Goal: Task Accomplishment & Management: Use online tool/utility

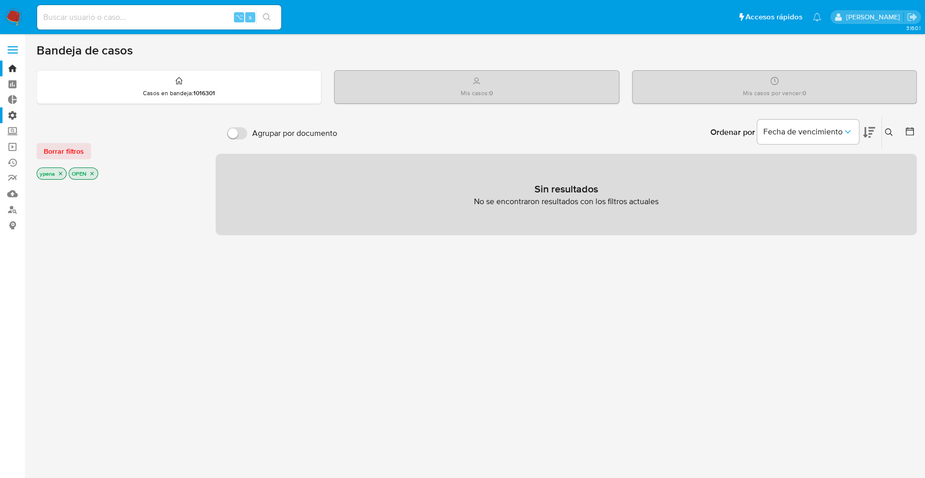
click at [10, 112] on label "Administración" at bounding box center [60, 115] width 121 height 16
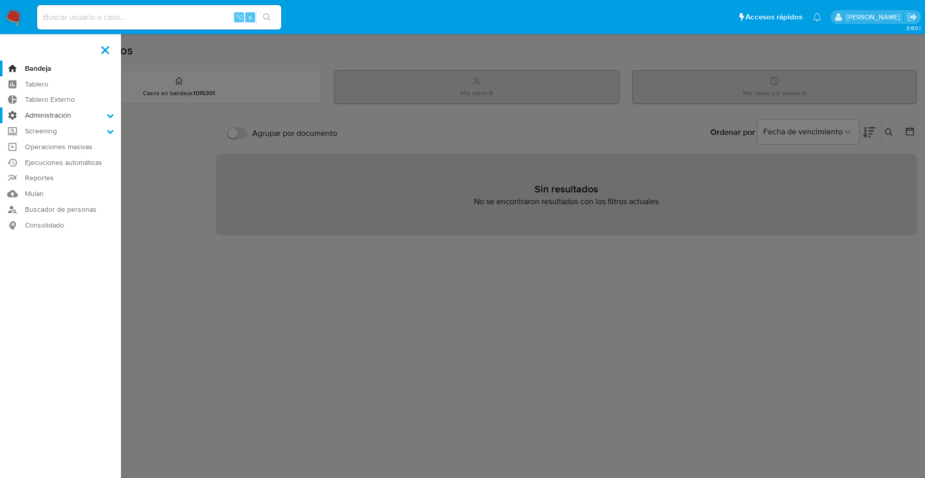
click at [0, 0] on input "Administración" at bounding box center [0, 0] width 0 height 0
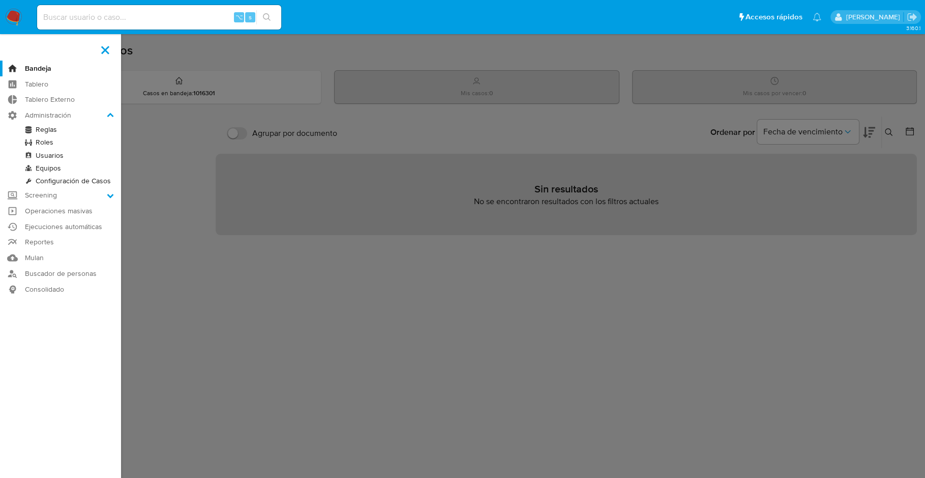
click at [54, 132] on link "Reglas" at bounding box center [60, 129] width 121 height 13
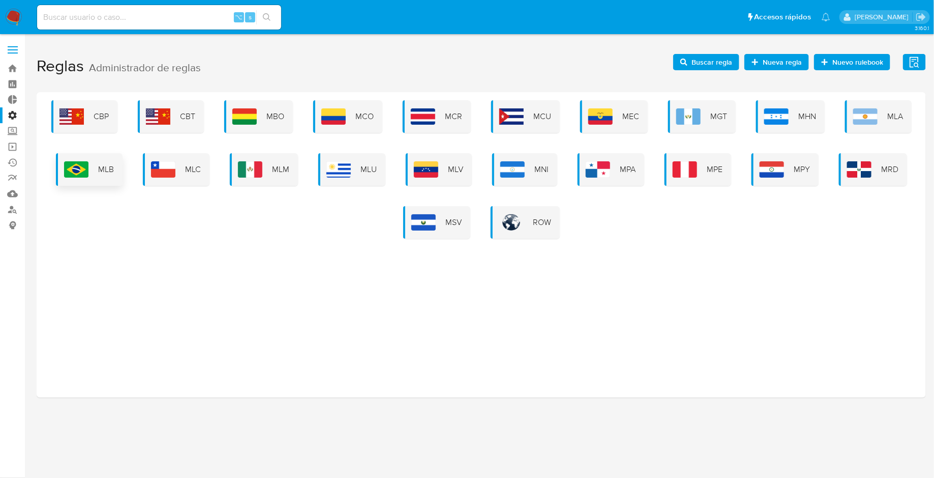
click at [81, 178] on div "MLB" at bounding box center [89, 169] width 67 height 33
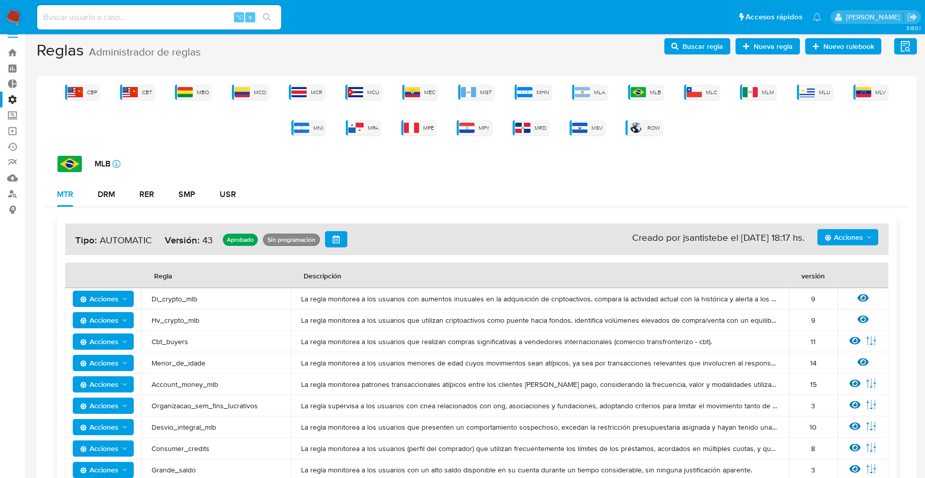
scroll to position [18, 0]
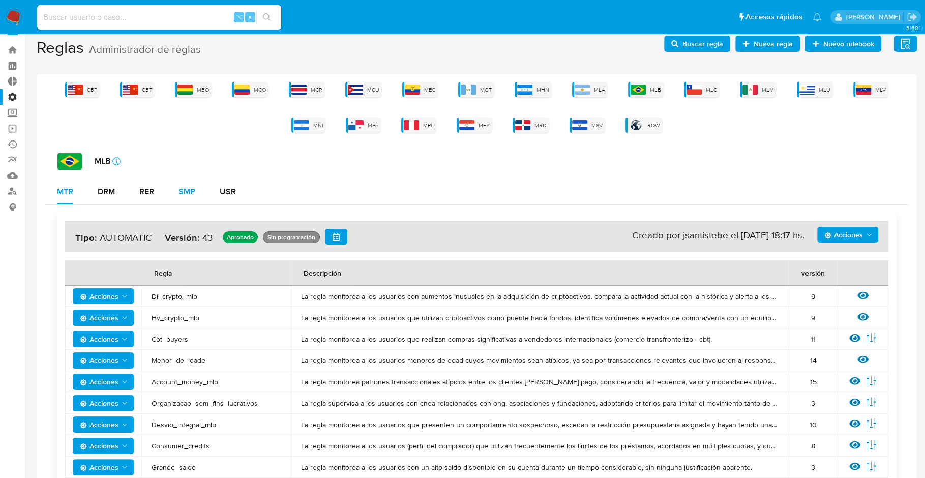
click at [189, 191] on div "SMP" at bounding box center [187, 192] width 17 height 8
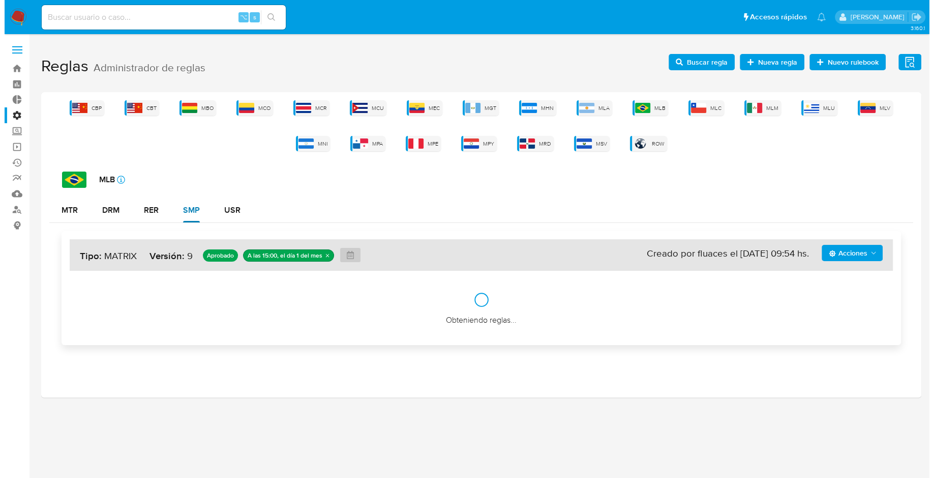
scroll to position [0, 0]
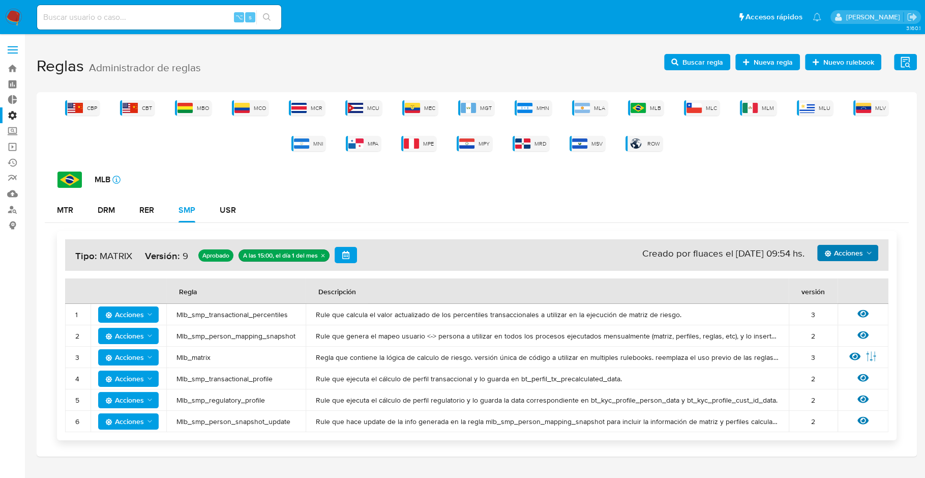
click at [842, 246] on span "Acciones" at bounding box center [844, 253] width 39 height 16
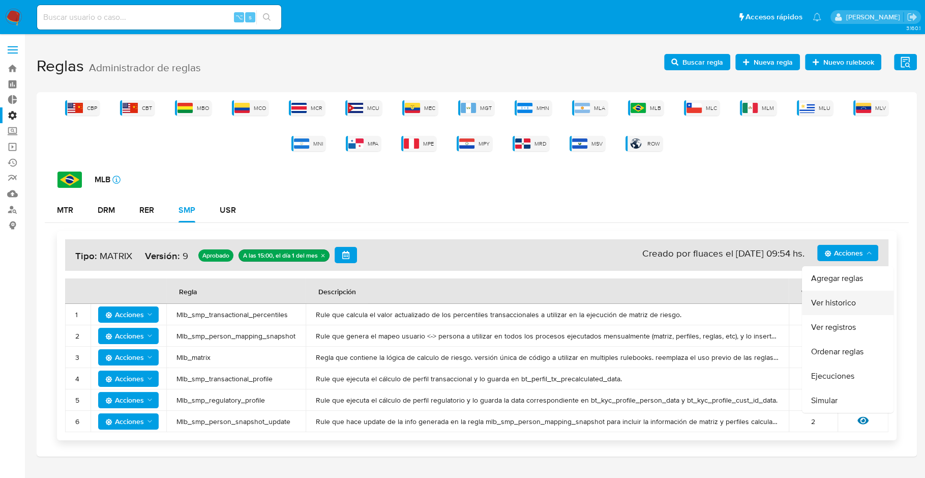
click at [833, 306] on button "Ver historico" at bounding box center [848, 302] width 92 height 24
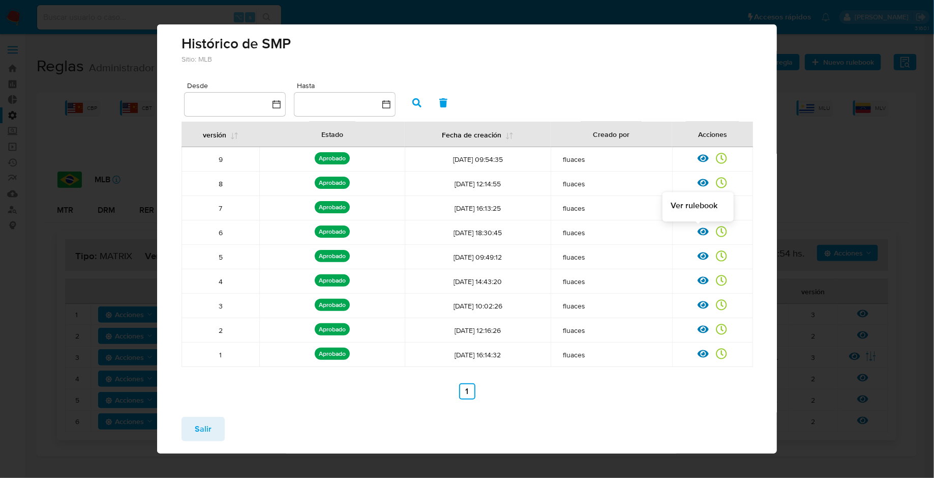
click at [698, 230] on icon at bounding box center [703, 231] width 11 height 11
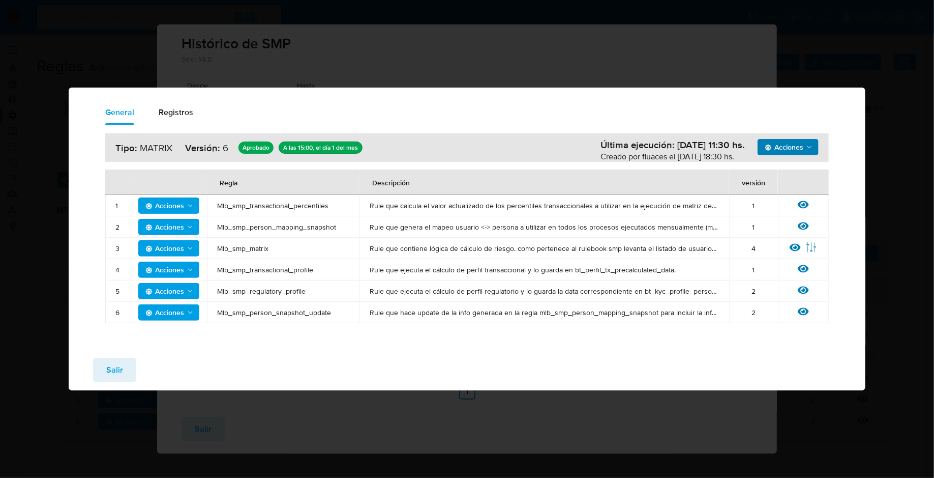
click at [779, 153] on span "Acciones" at bounding box center [784, 147] width 39 height 16
click at [769, 172] on button "Ejecuciones" at bounding box center [789, 172] width 92 height 24
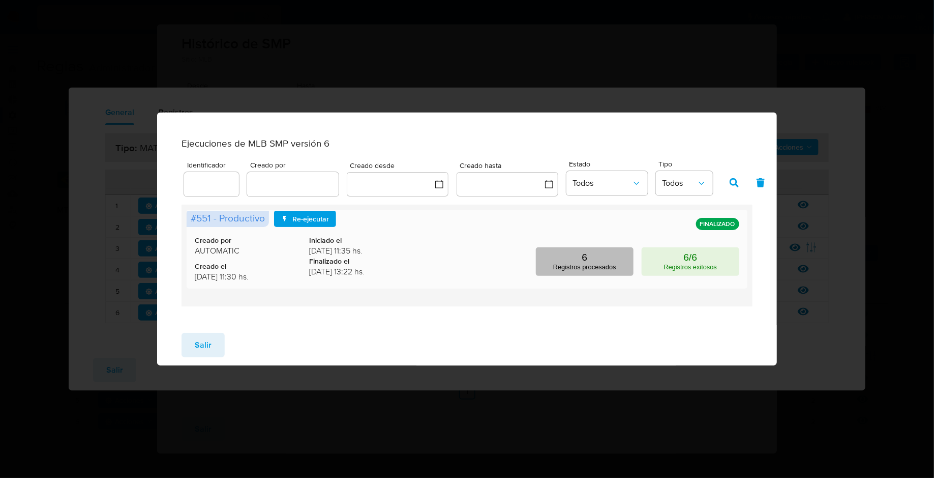
click at [593, 265] on button "6 Registros procesados" at bounding box center [585, 261] width 98 height 28
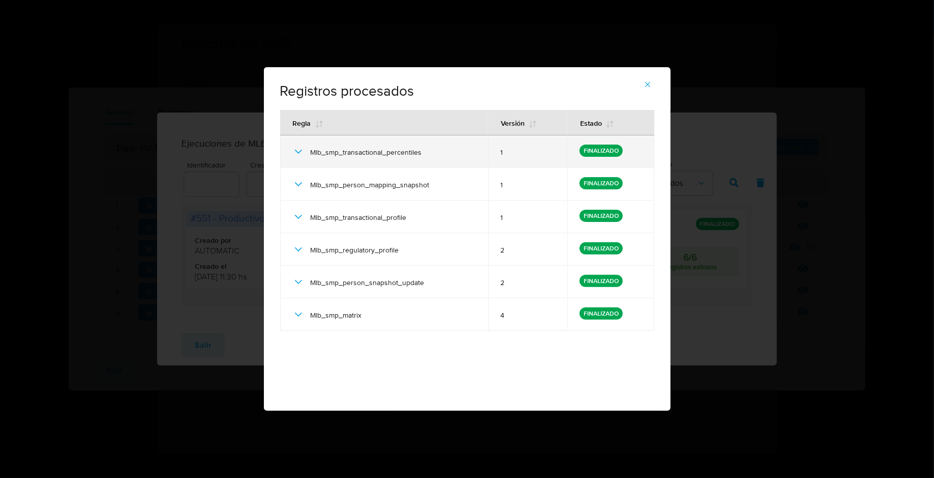
click at [300, 149] on icon at bounding box center [298, 151] width 12 height 12
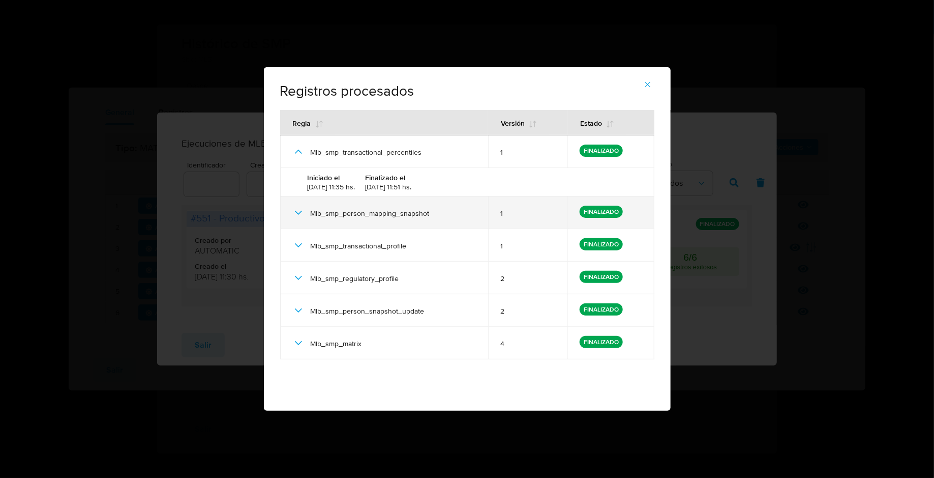
click at [298, 212] on icon at bounding box center [298, 213] width 12 height 12
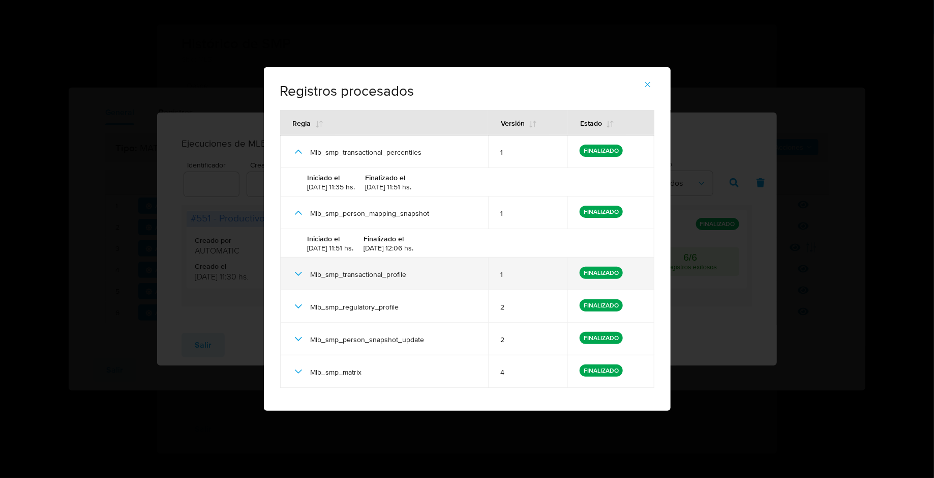
click at [297, 270] on icon at bounding box center [298, 274] width 12 height 12
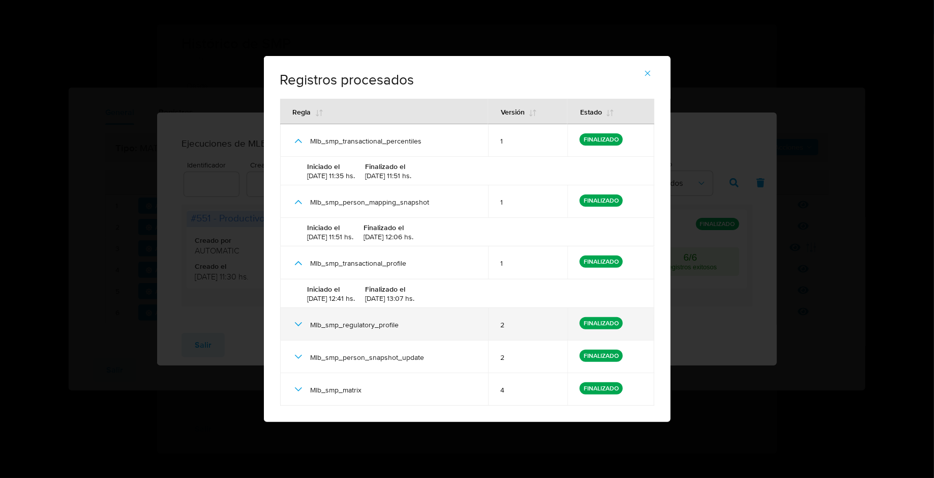
click at [294, 324] on icon at bounding box center [298, 324] width 12 height 12
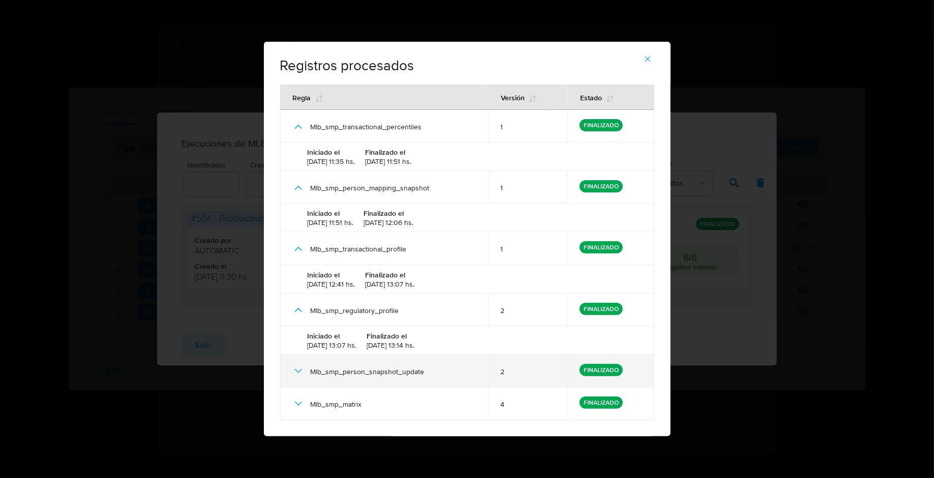
click at [296, 376] on div "Mlb_smp_person_snapshot_update" at bounding box center [384, 371] width 184 height 33
click at [301, 371] on icon at bounding box center [298, 371] width 12 height 12
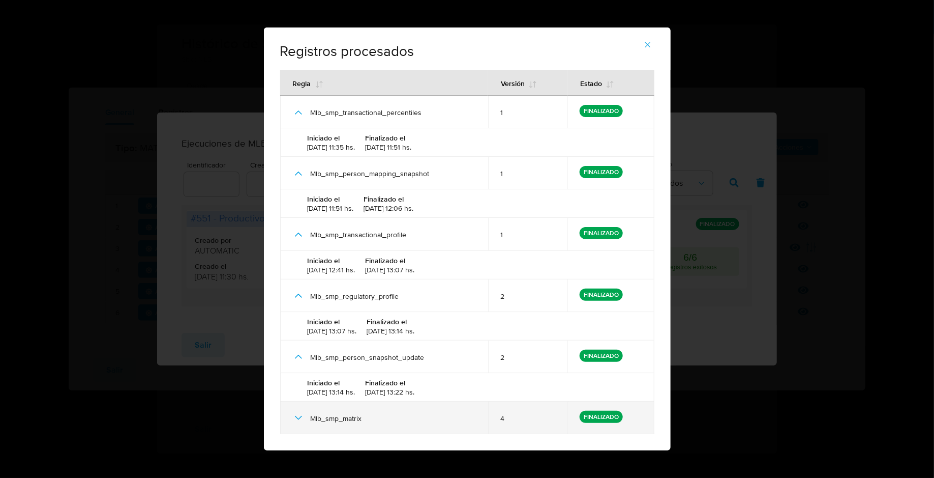
click at [300, 414] on icon at bounding box center [298, 418] width 12 height 12
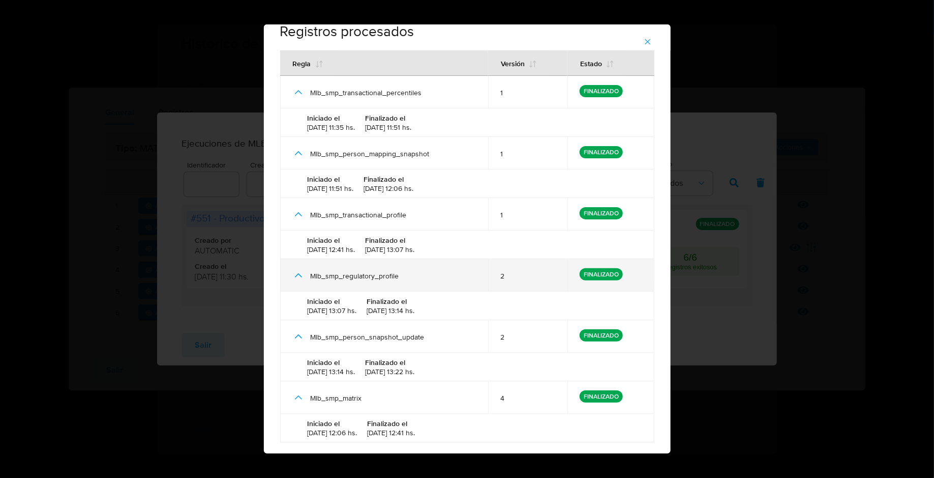
scroll to position [13, 0]
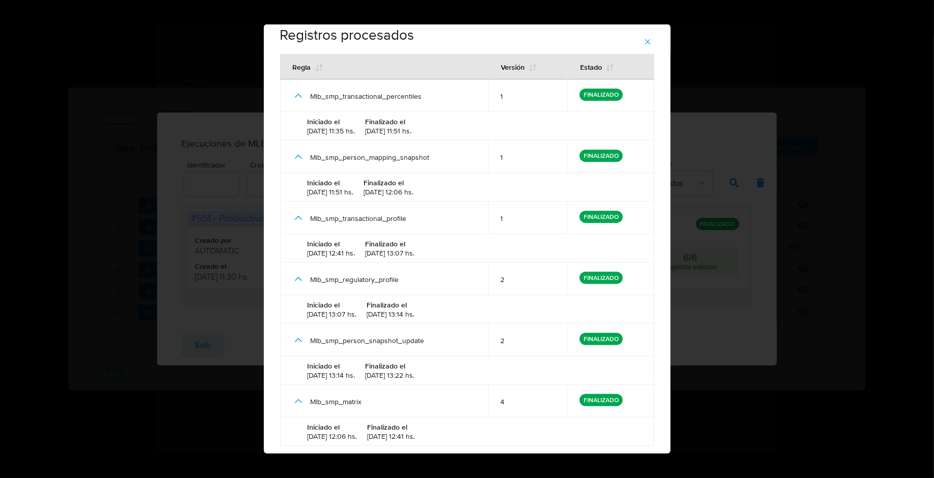
click at [793, 93] on div "Registros procesados # 551 - Productivo Regla Versión Estado Mlb_smp_transactio…" at bounding box center [467, 239] width 934 height 478
click at [642, 36] on button "button" at bounding box center [648, 42] width 36 height 24
